Goal: Go to known website: Go to known website

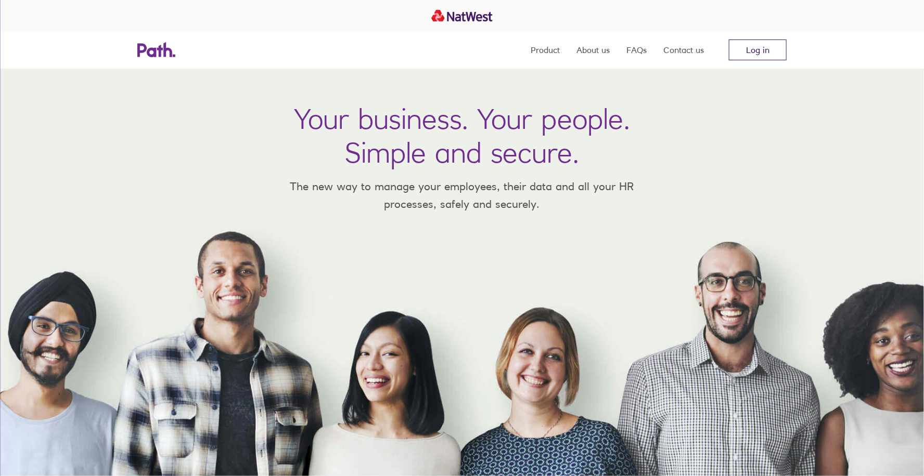
click at [753, 44] on link "Log in" at bounding box center [758, 50] width 58 height 21
